Goal: Find specific page/section: Find specific page/section

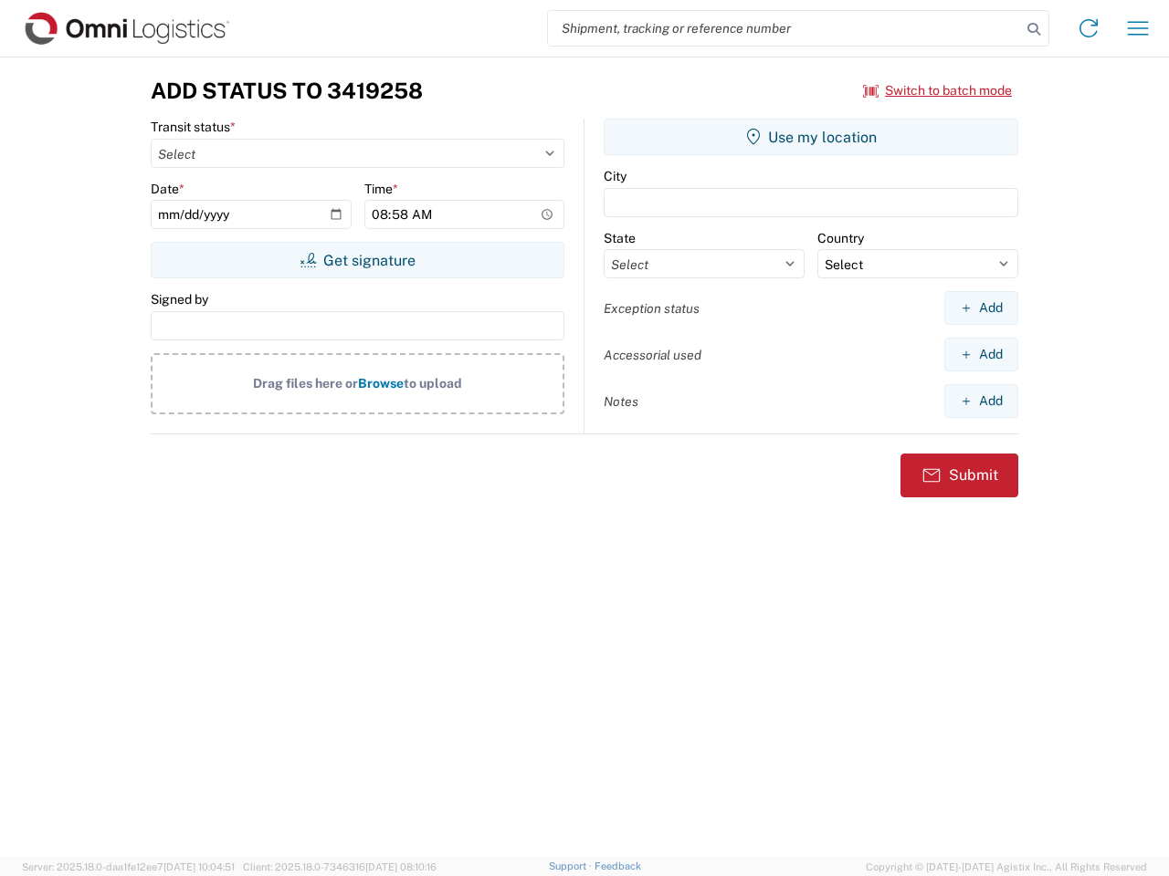
click at [784, 28] on input "search" at bounding box center [784, 28] width 473 height 35
click at [1033, 29] on icon at bounding box center [1034, 29] width 26 height 26
click at [1088, 28] on icon at bounding box center [1088, 28] width 29 height 29
click at [1138, 28] on icon "button" at bounding box center [1138, 28] width 21 height 14
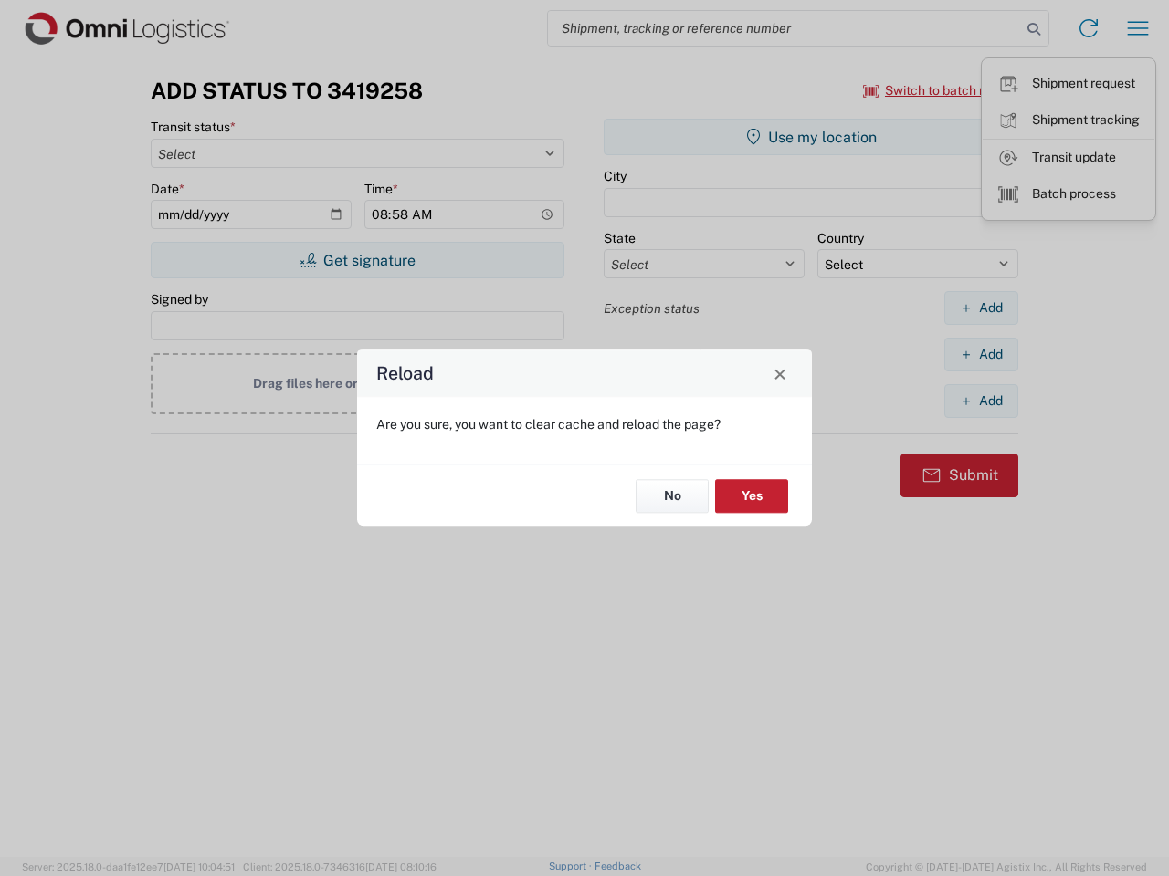
click at [357, 260] on div "Reload Are you sure, you want to clear cache and reload the page? No Yes" at bounding box center [584, 438] width 1169 height 876
click at [811, 137] on div "Reload Are you sure, you want to clear cache and reload the page? No Yes" at bounding box center [584, 438] width 1169 height 876
click at [981, 308] on div "Reload Are you sure, you want to clear cache and reload the page? No Yes" at bounding box center [584, 438] width 1169 height 876
click at [981, 354] on div "Reload Are you sure, you want to clear cache and reload the page? No Yes" at bounding box center [584, 438] width 1169 height 876
click at [981, 401] on div "Reload Are you sure, you want to clear cache and reload the page? No Yes" at bounding box center [584, 438] width 1169 height 876
